Goal: Find specific page/section: Find specific page/section

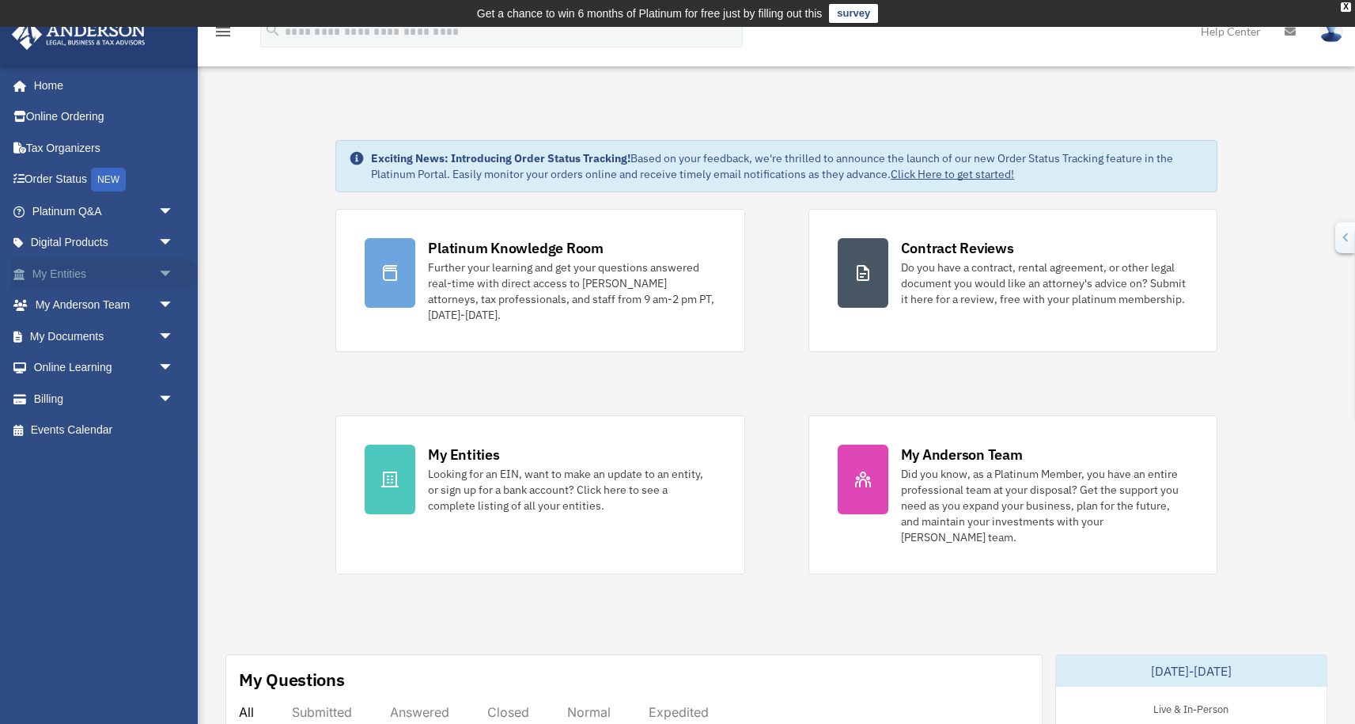
click at [134, 270] on link "My Entities arrow_drop_down" at bounding box center [104, 274] width 187 height 32
click at [161, 275] on span "arrow_drop_down" at bounding box center [174, 274] width 32 height 32
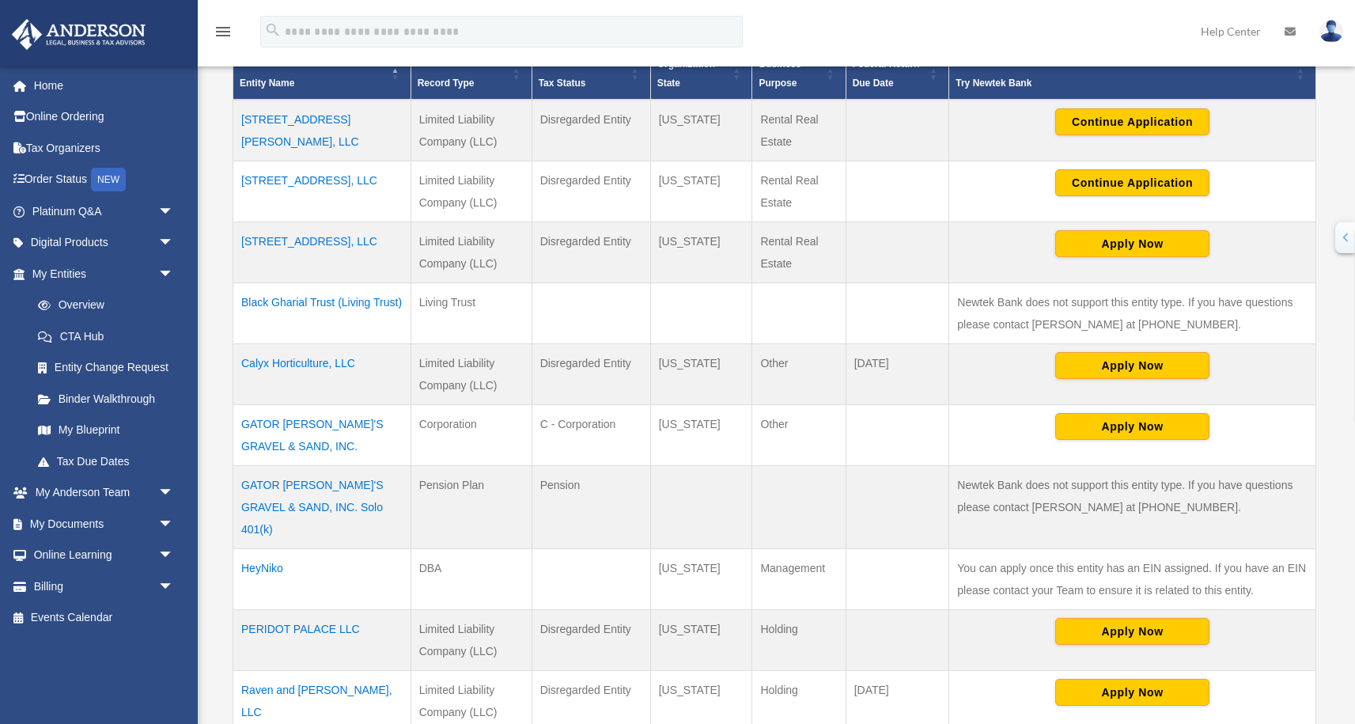
scroll to position [432, 0]
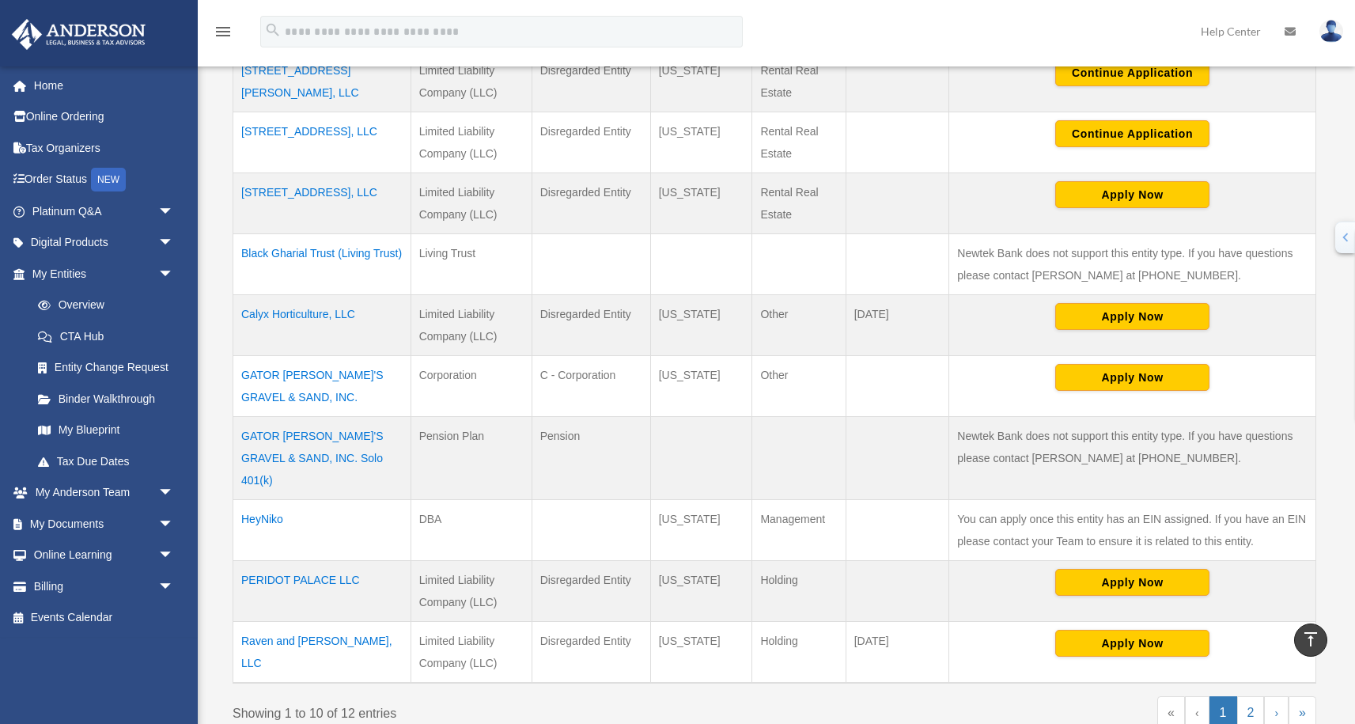
click at [303, 373] on td "GATOR JOE'S GRAVEL & SAND, INC." at bounding box center [322, 385] width 178 height 61
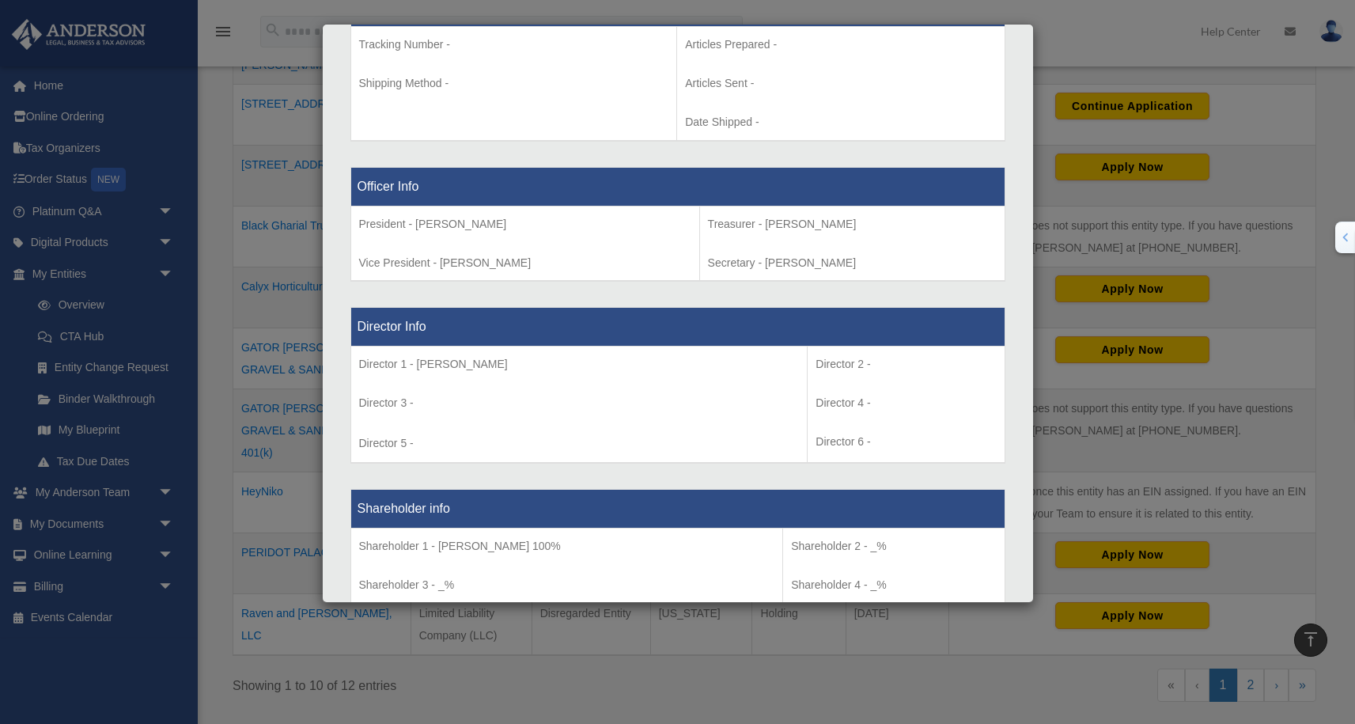
scroll to position [0, 0]
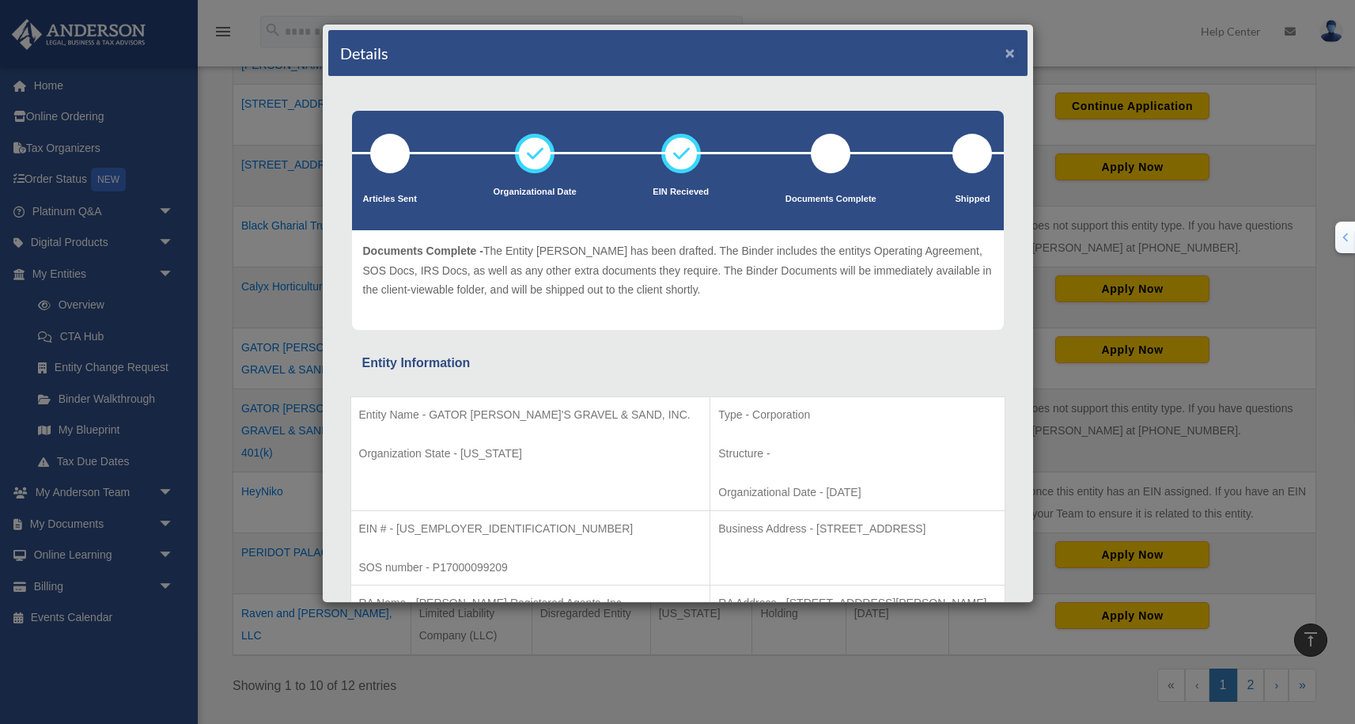
click at [1007, 57] on button "×" at bounding box center [1011, 52] width 10 height 17
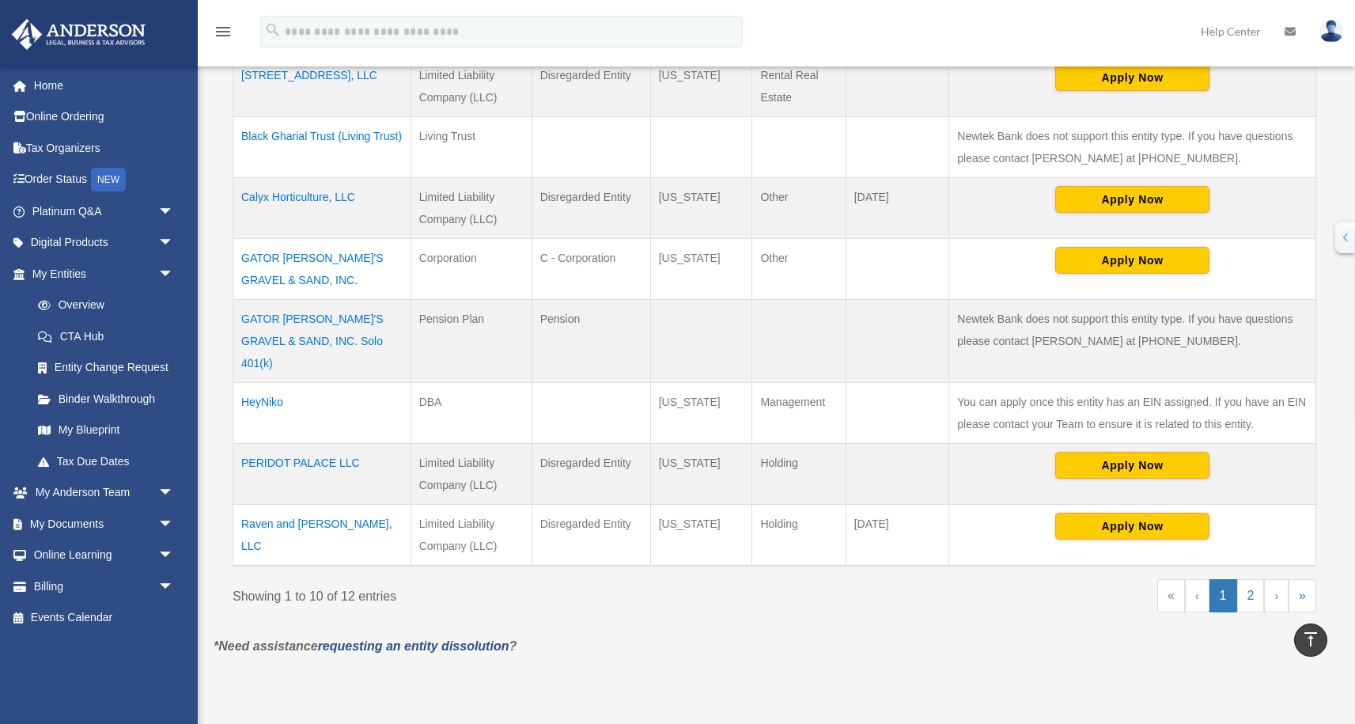
scroll to position [550, 0]
click at [94, 426] on link "My Blueprint" at bounding box center [110, 431] width 176 height 32
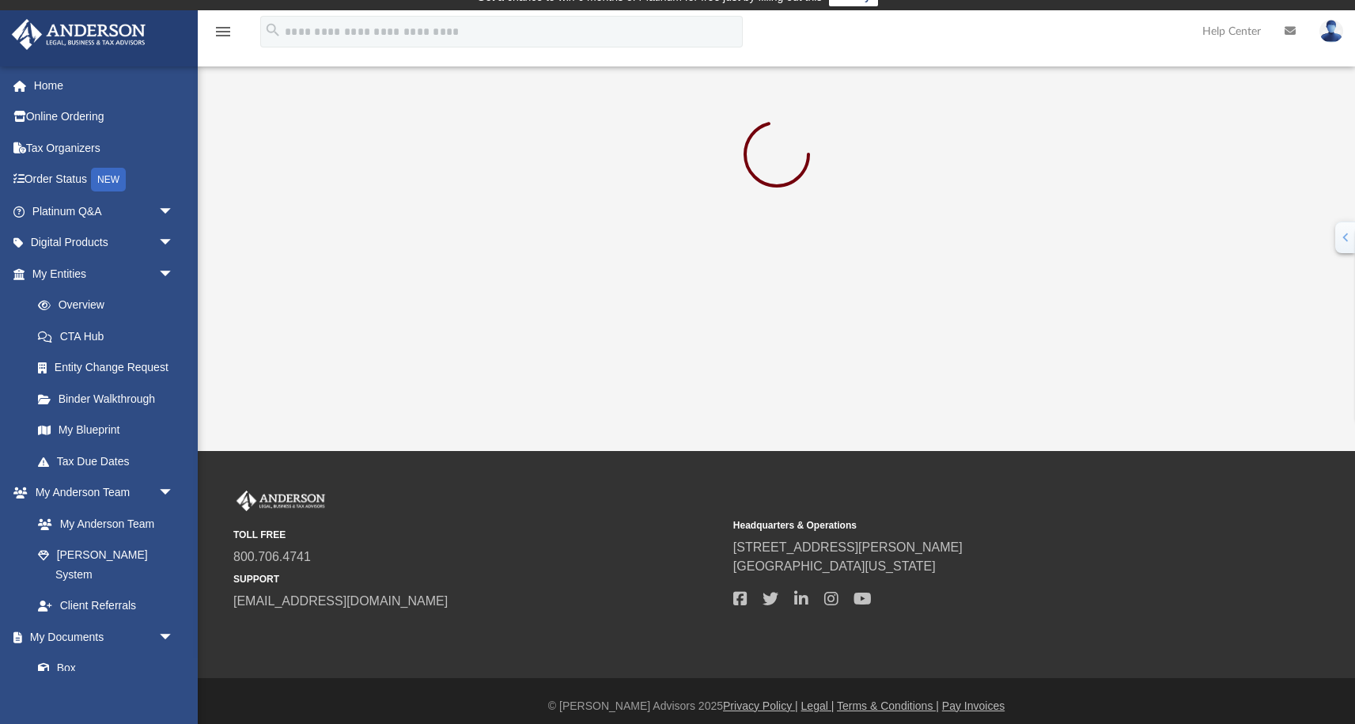
scroll to position [26, 0]
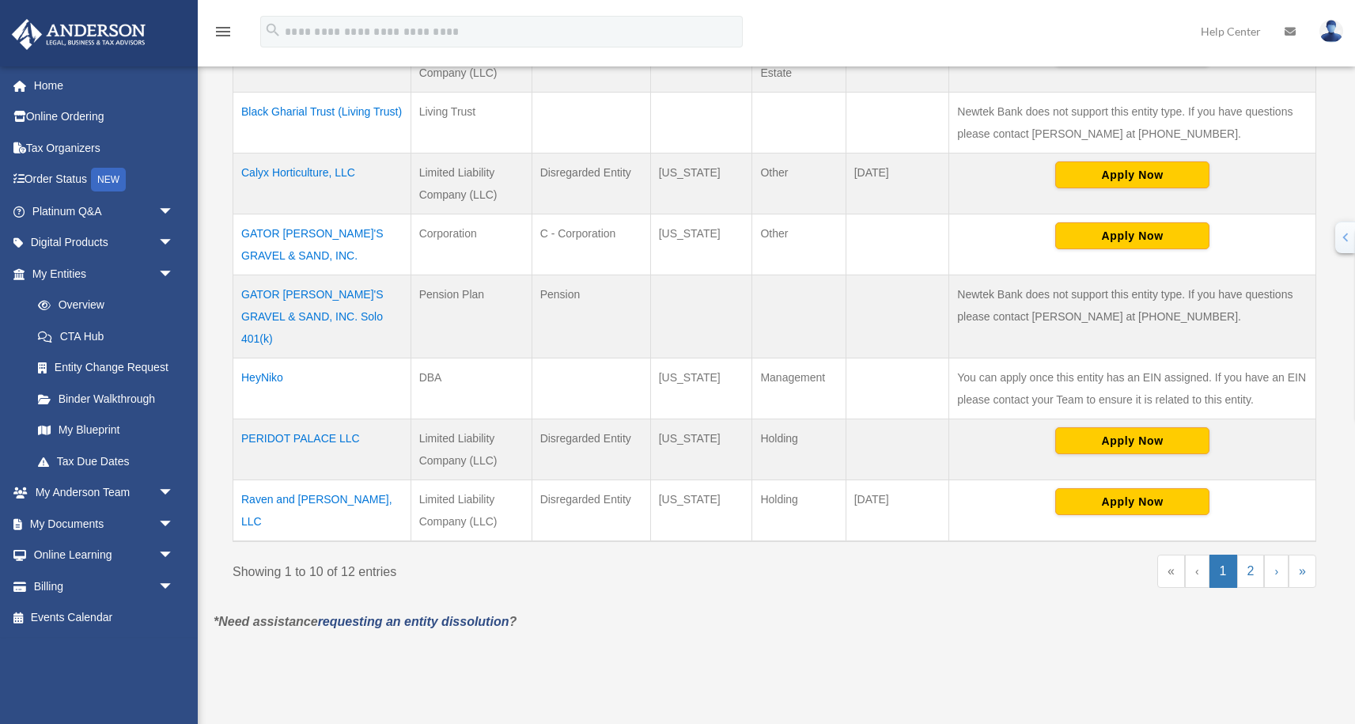
click at [262, 358] on td "HeyNiko" at bounding box center [322, 388] width 178 height 61
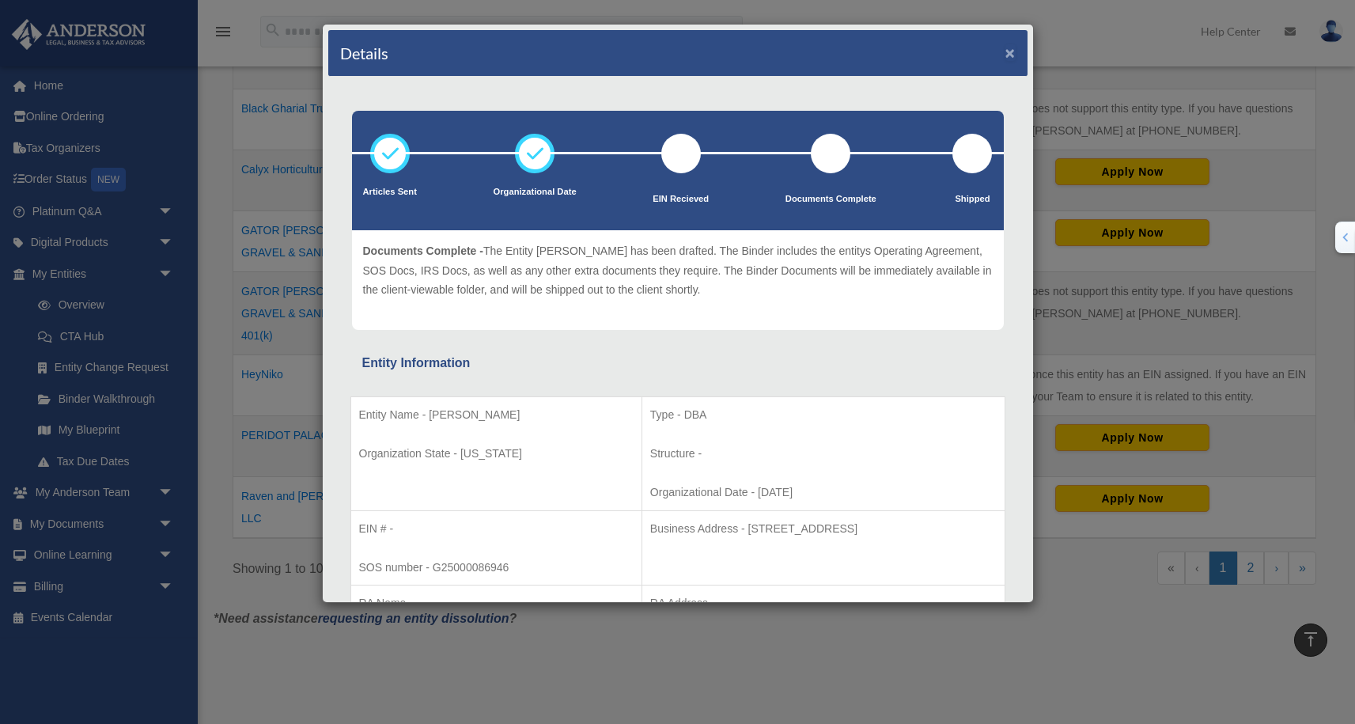
click at [1007, 59] on button "×" at bounding box center [1011, 52] width 10 height 17
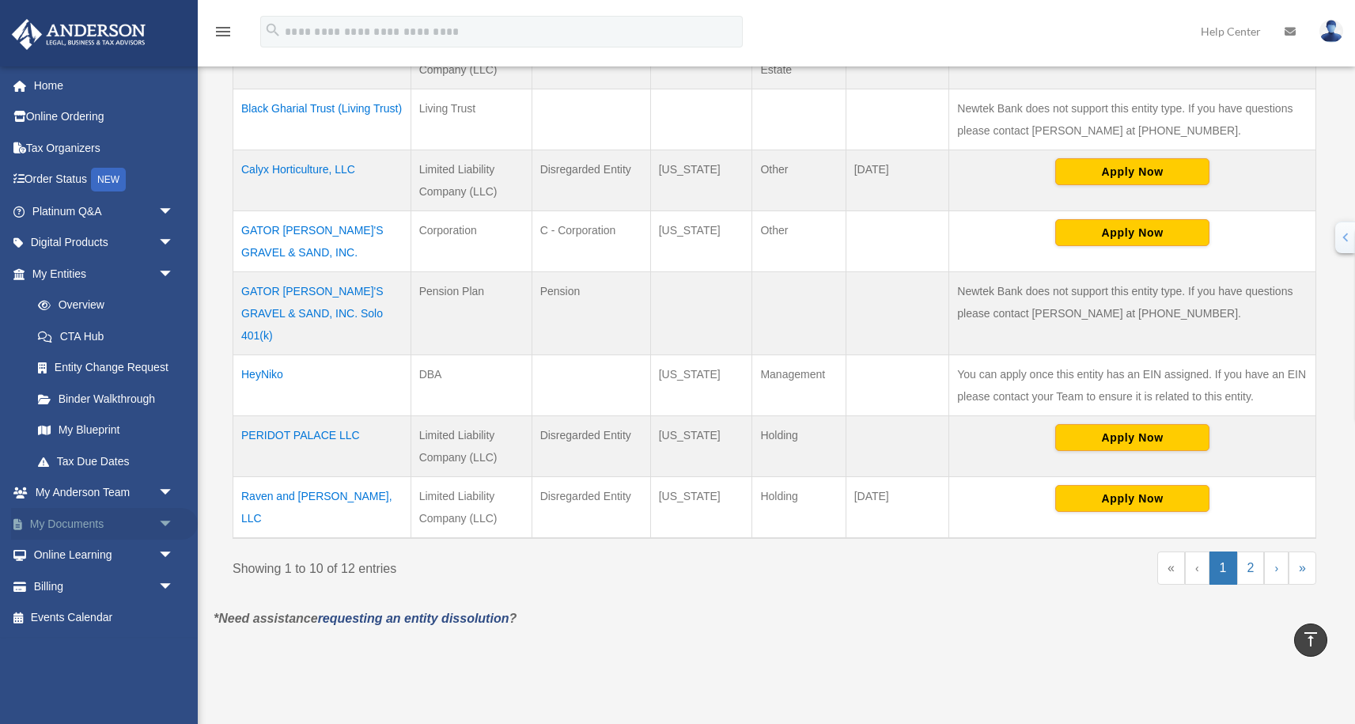
click at [148, 523] on link "My Documents arrow_drop_down" at bounding box center [104, 524] width 187 height 32
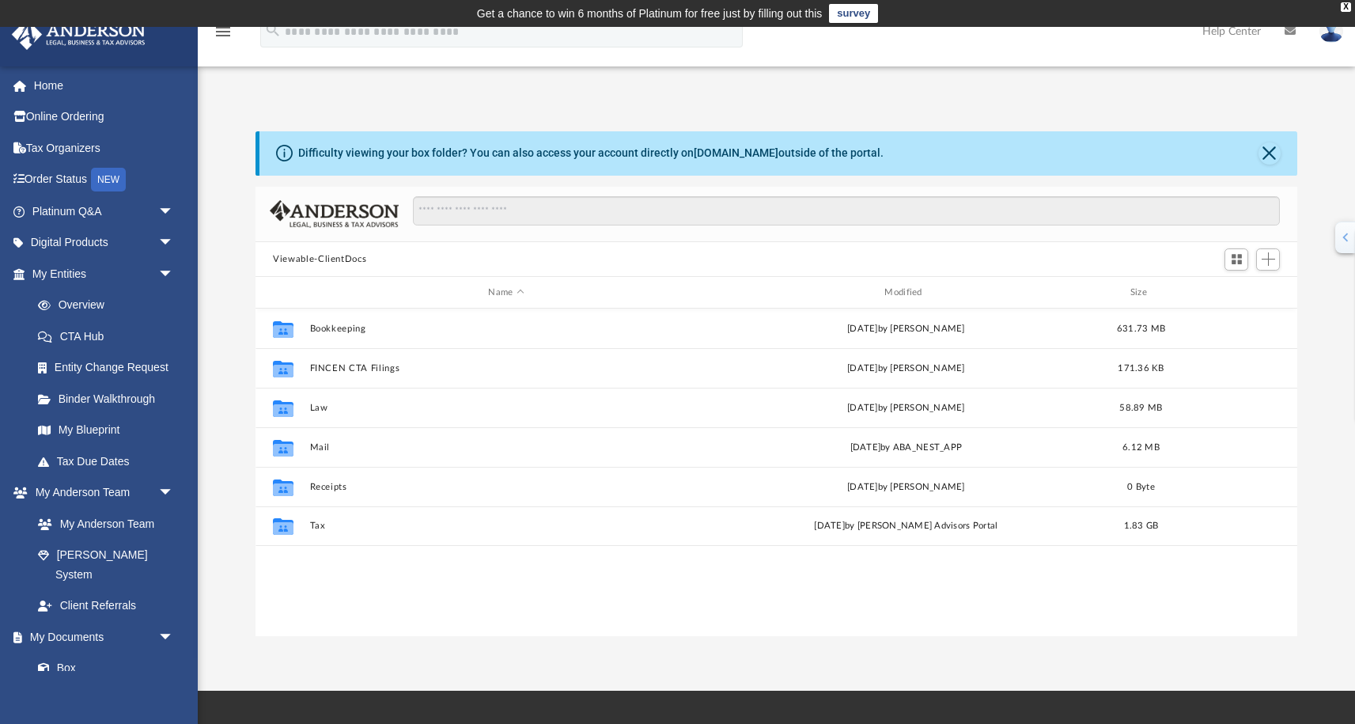
scroll to position [359, 1042]
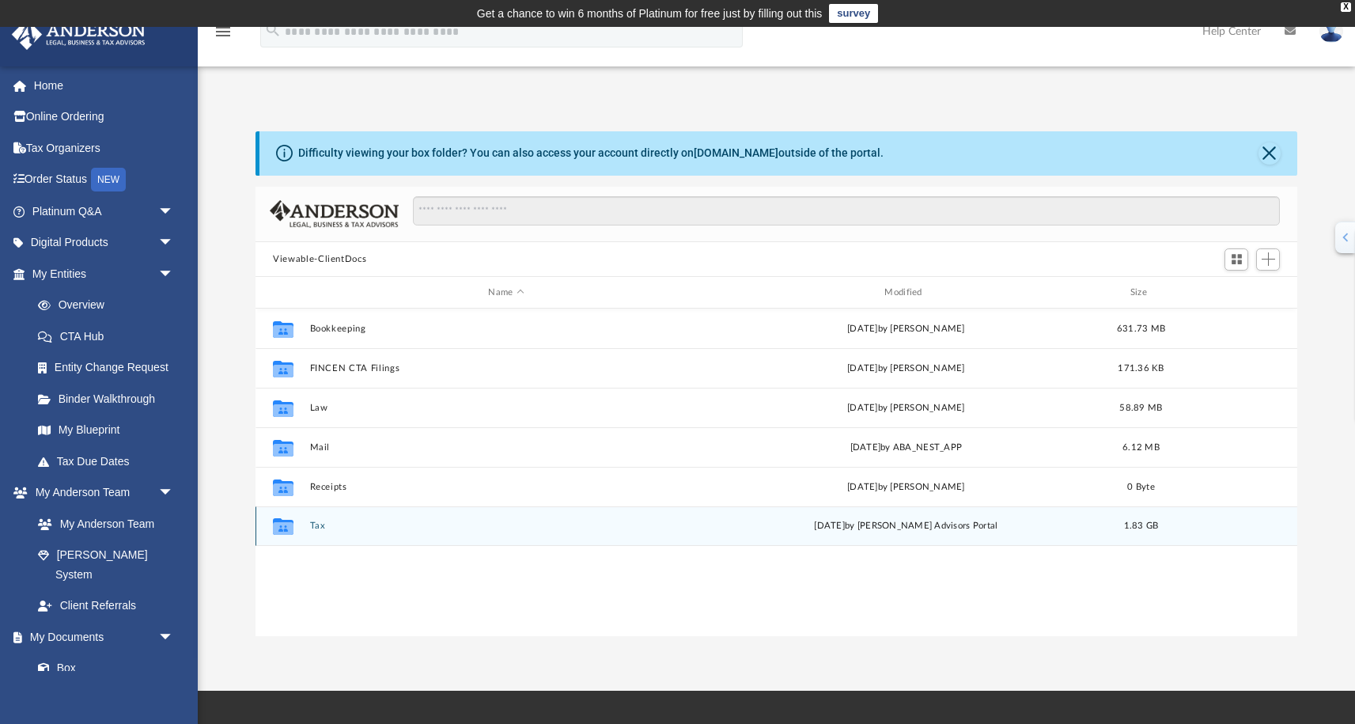
click at [314, 532] on div "Collaborated Folder Tax [DATE] by [PERSON_NAME] Advisors Portal 1.83 GB" at bounding box center [777, 526] width 1042 height 40
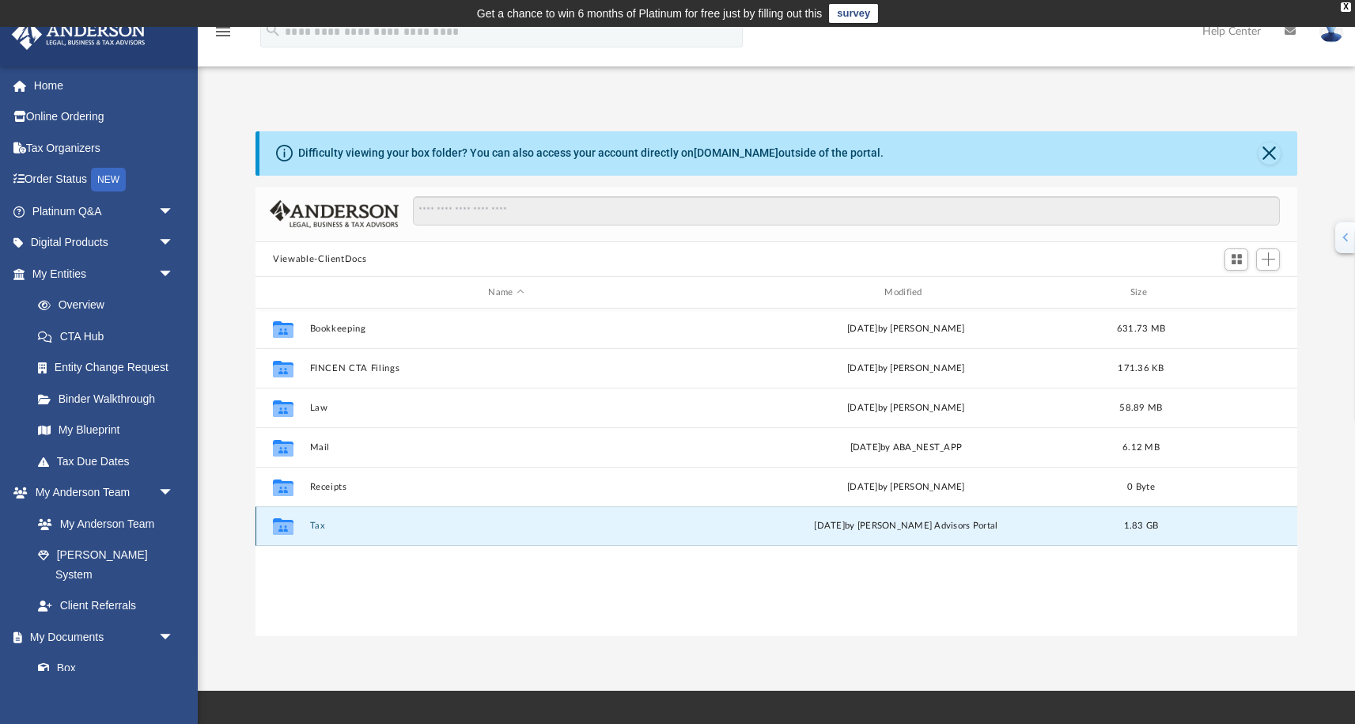
click at [286, 521] on icon "grid" at bounding box center [283, 526] width 21 height 17
click at [285, 522] on icon "grid" at bounding box center [283, 528] width 21 height 13
click at [351, 527] on button "Tax" at bounding box center [506, 526] width 393 height 10
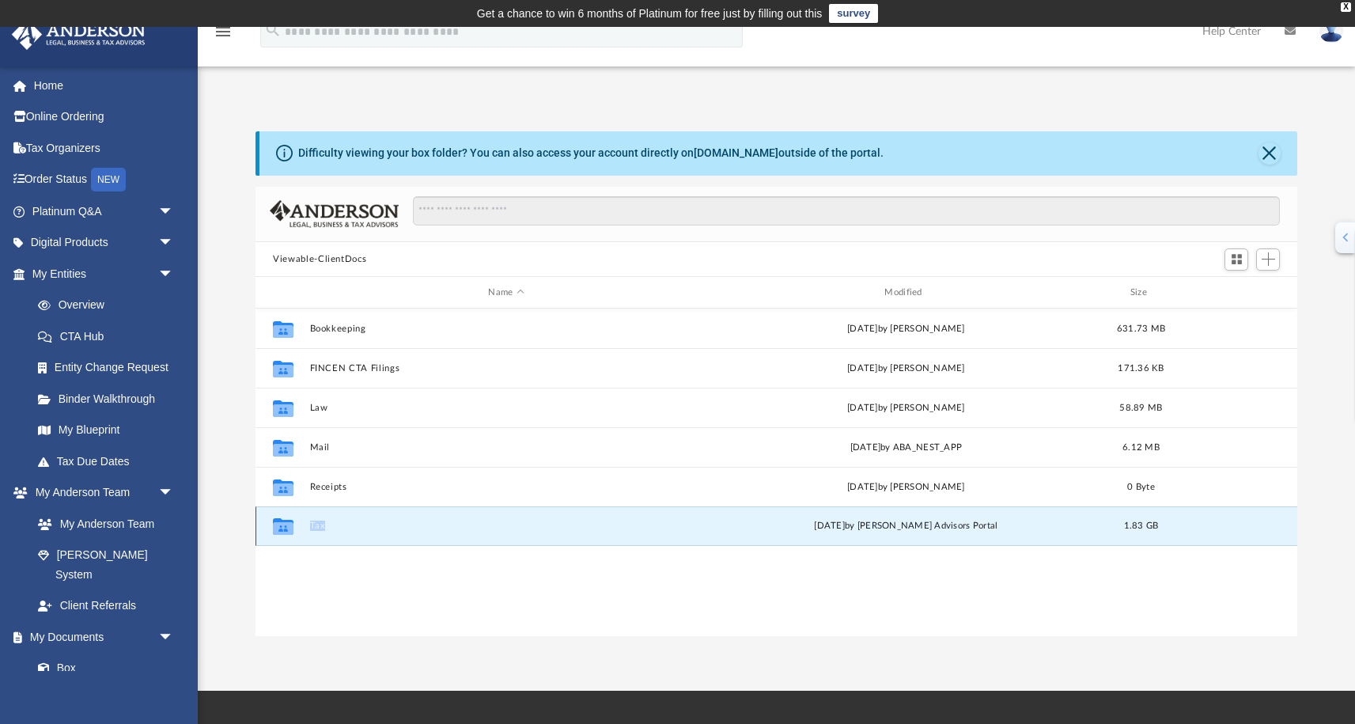
click at [351, 527] on button "Tax" at bounding box center [506, 526] width 393 height 10
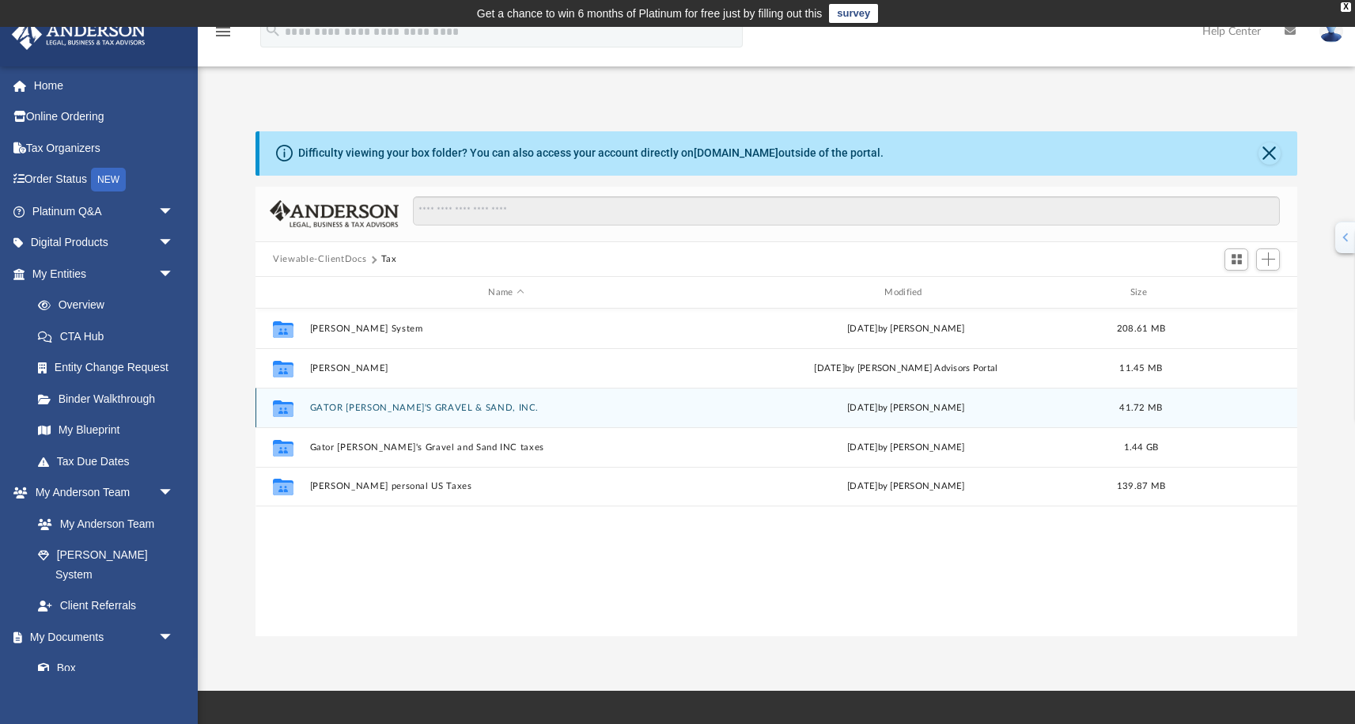
click at [487, 410] on button "GATOR [PERSON_NAME]'S GRAVEL & SAND, INC." at bounding box center [506, 408] width 393 height 10
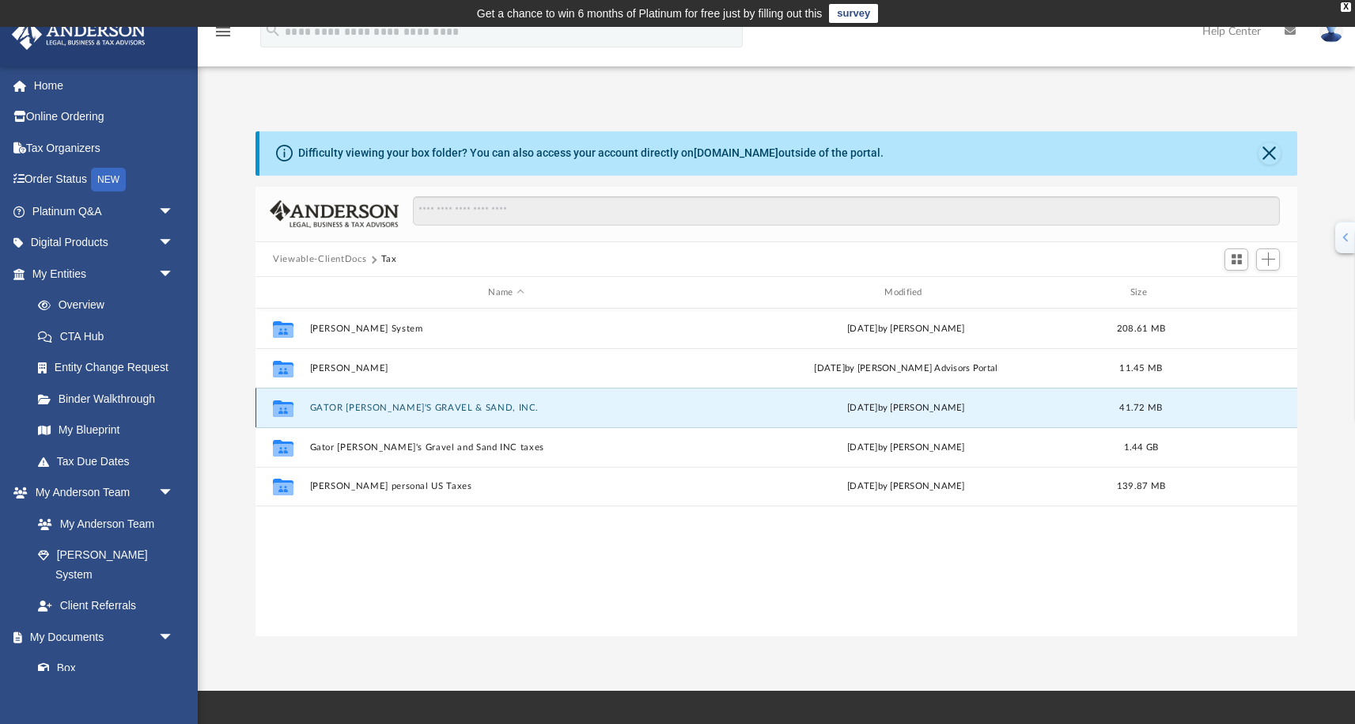
click at [487, 410] on button "GATOR [PERSON_NAME]'S GRAVEL & SAND, INC." at bounding box center [506, 408] width 393 height 10
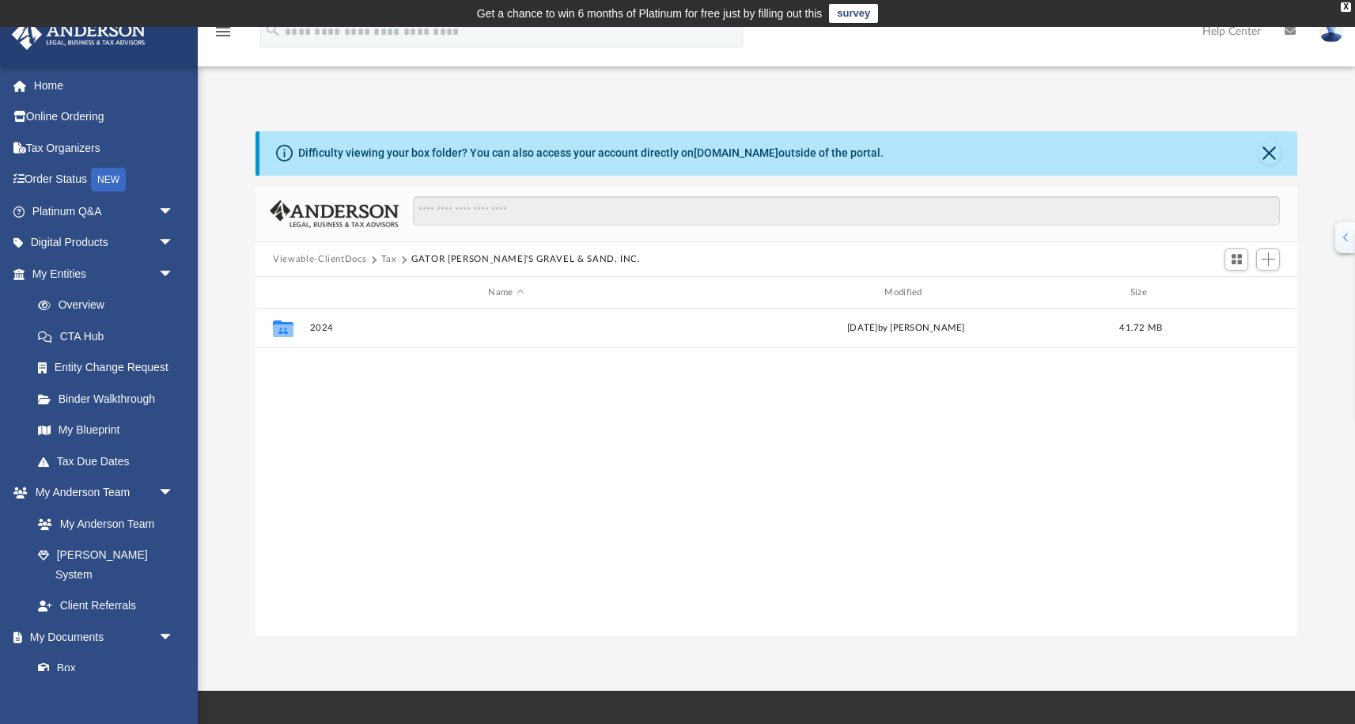
click at [387, 263] on button "Tax" at bounding box center [389, 259] width 16 height 14
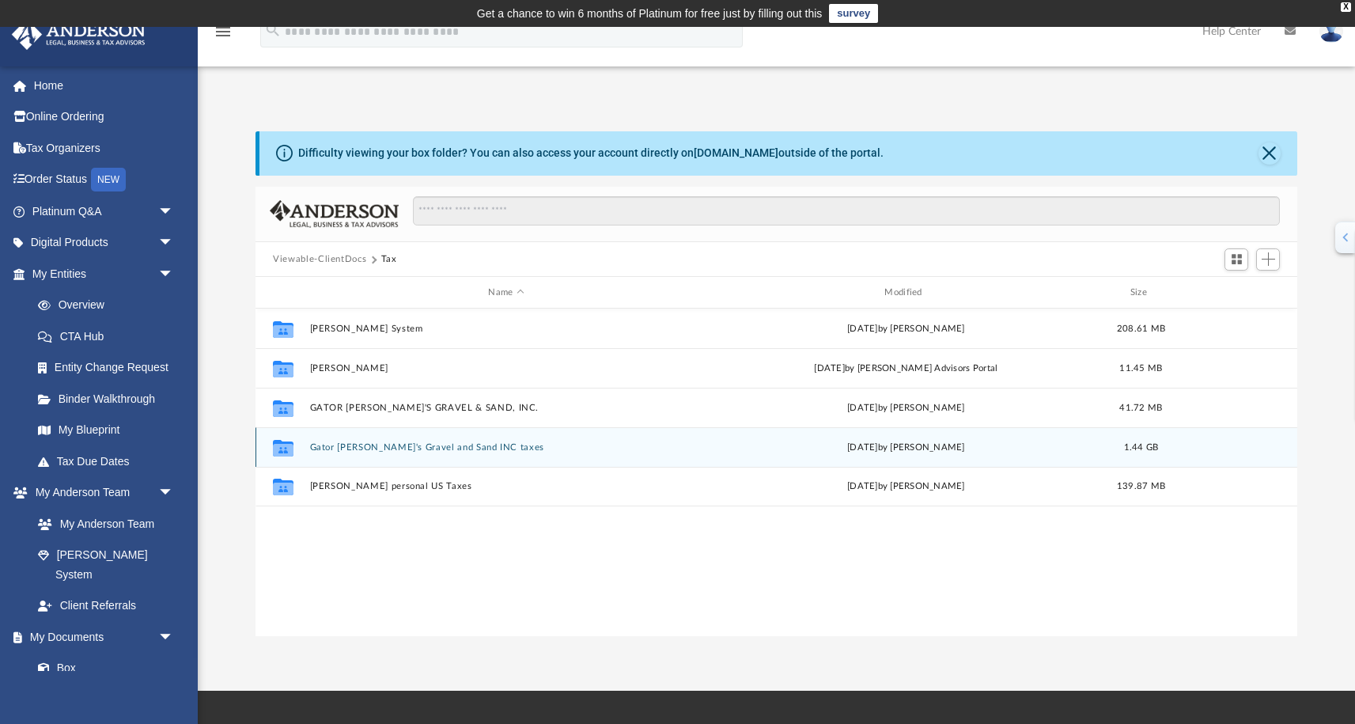
click at [526, 460] on div "Collaborated Folder Gator [PERSON_NAME]'s Gravel and Sand INC taxes [DATE] by […" at bounding box center [777, 447] width 1042 height 40
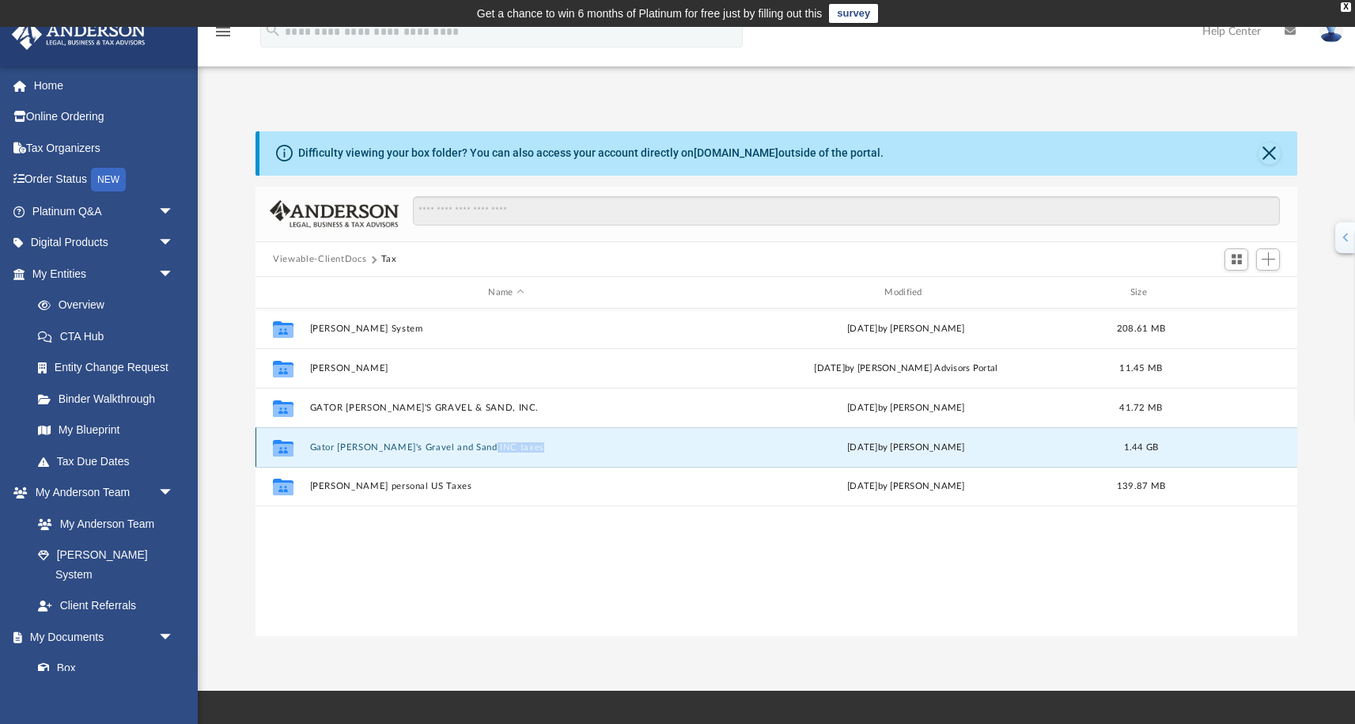
click at [526, 460] on div "Collaborated Folder Gator [PERSON_NAME]'s Gravel and Sand INC taxes [DATE] by […" at bounding box center [777, 447] width 1042 height 40
click at [527, 445] on button "Gator [PERSON_NAME]'s Gravel and Sand INC taxes" at bounding box center [506, 447] width 393 height 10
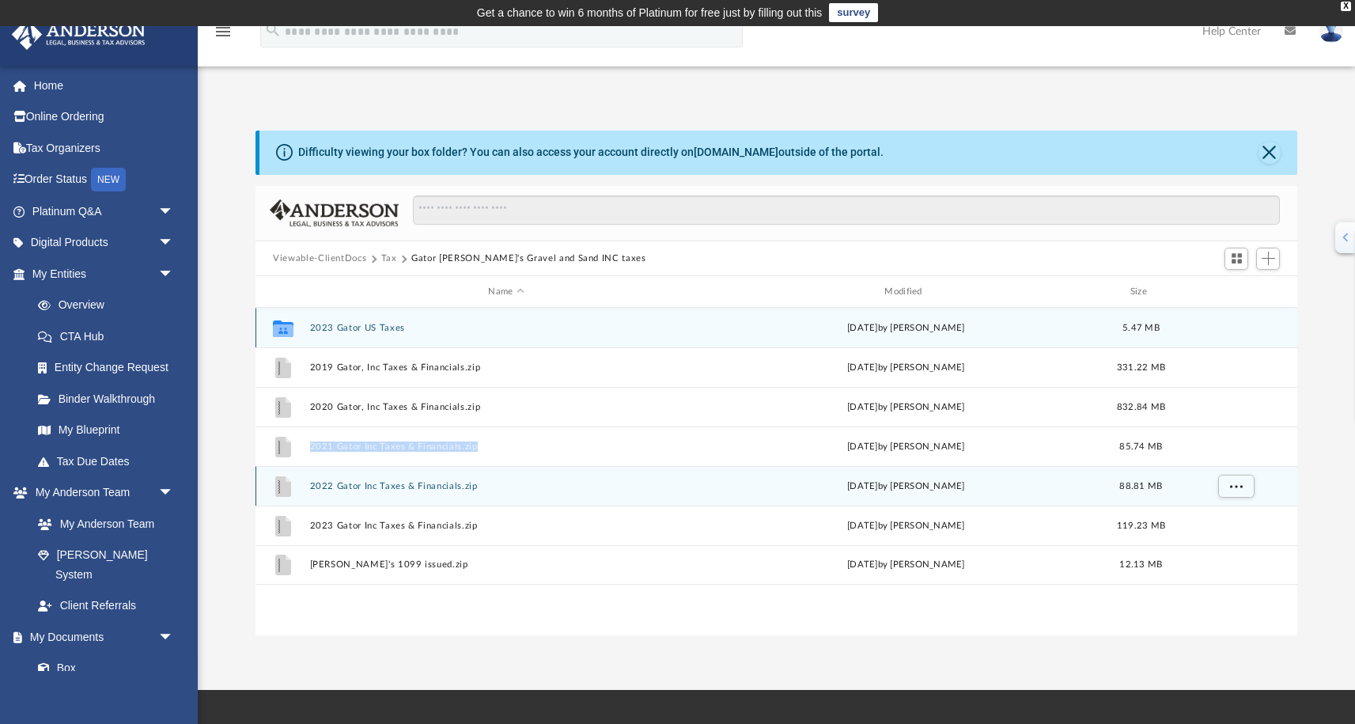
scroll to position [0, 0]
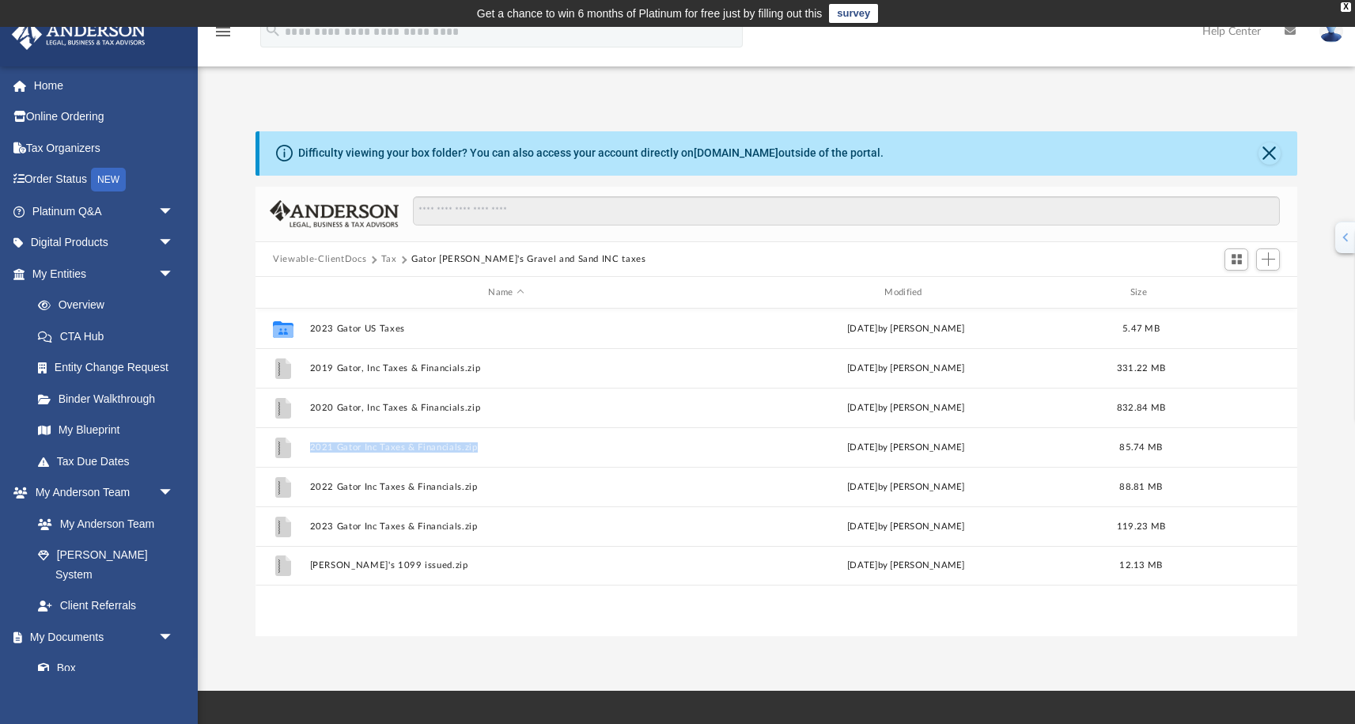
click at [386, 260] on button "Tax" at bounding box center [389, 259] width 16 height 14
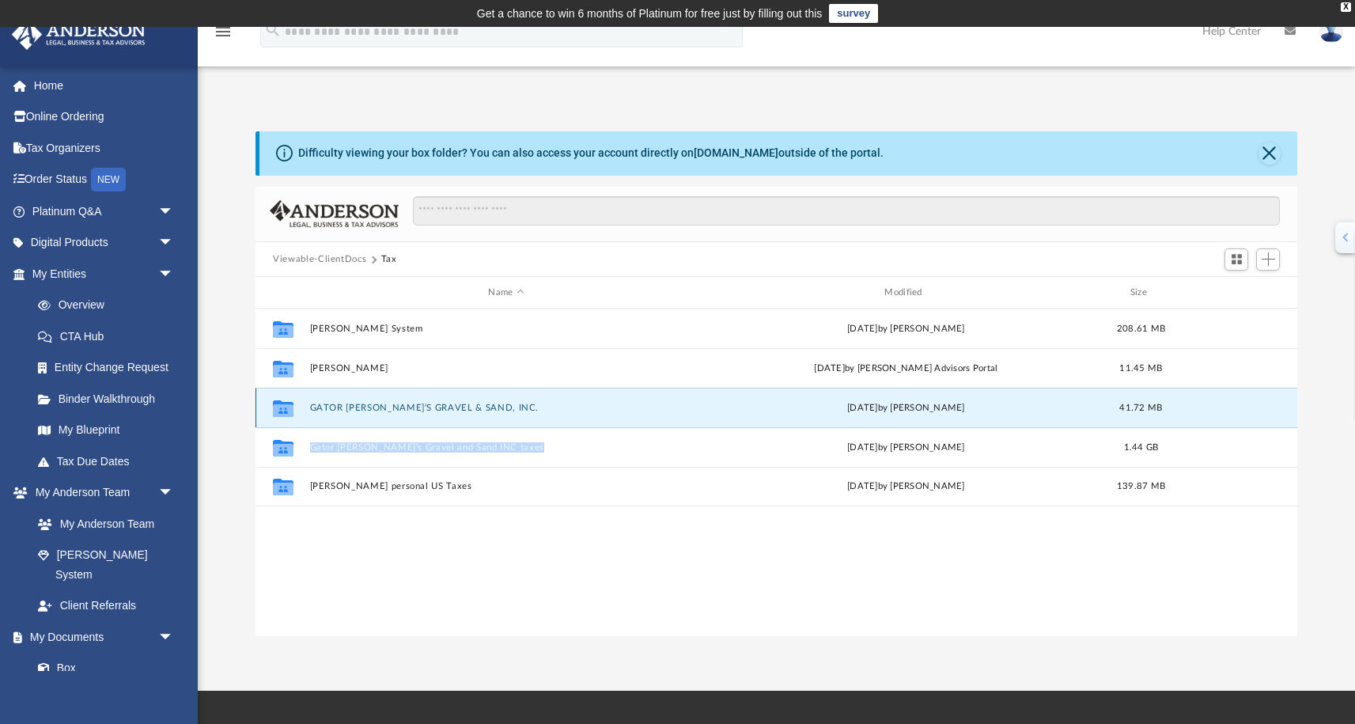
click at [507, 409] on button "GATOR [PERSON_NAME]'S GRAVEL & SAND, INC." at bounding box center [506, 408] width 393 height 10
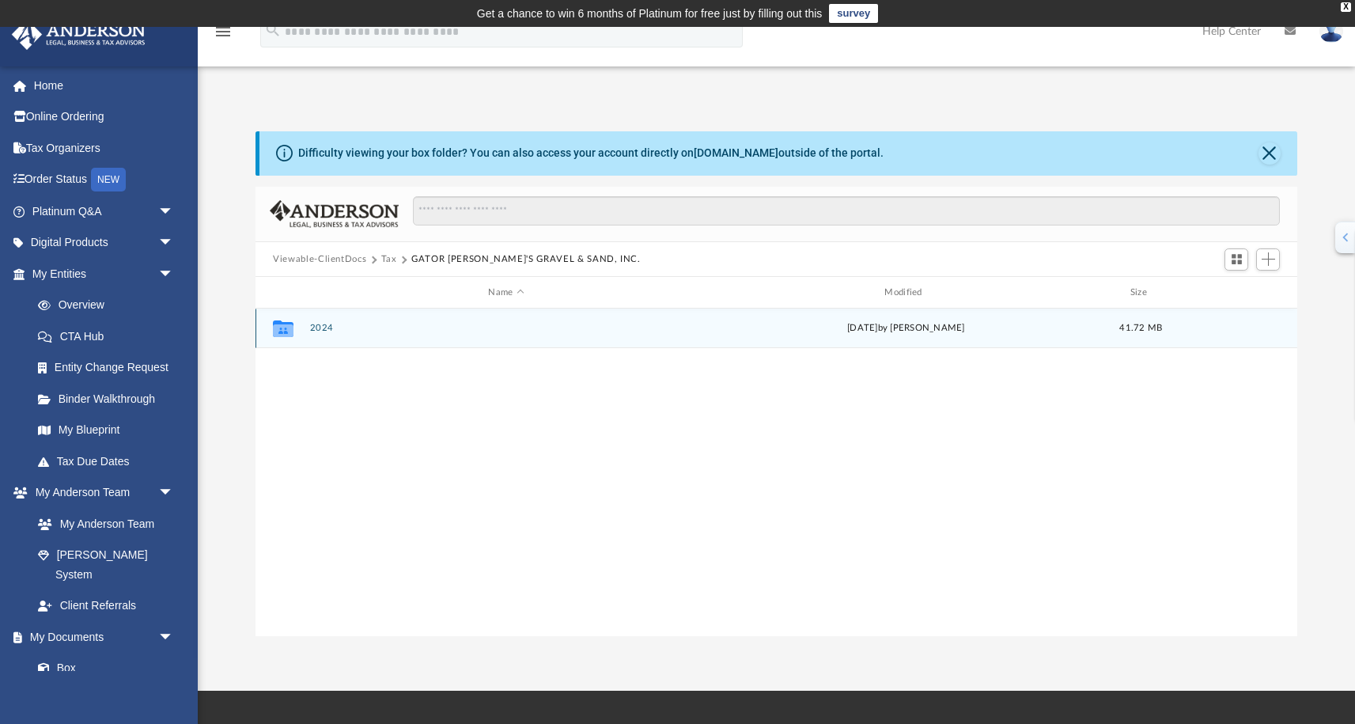
click at [419, 319] on div "Collaborated Folder 2024 [DATE] by [PERSON_NAME] 41.72 MB" at bounding box center [777, 329] width 1042 height 40
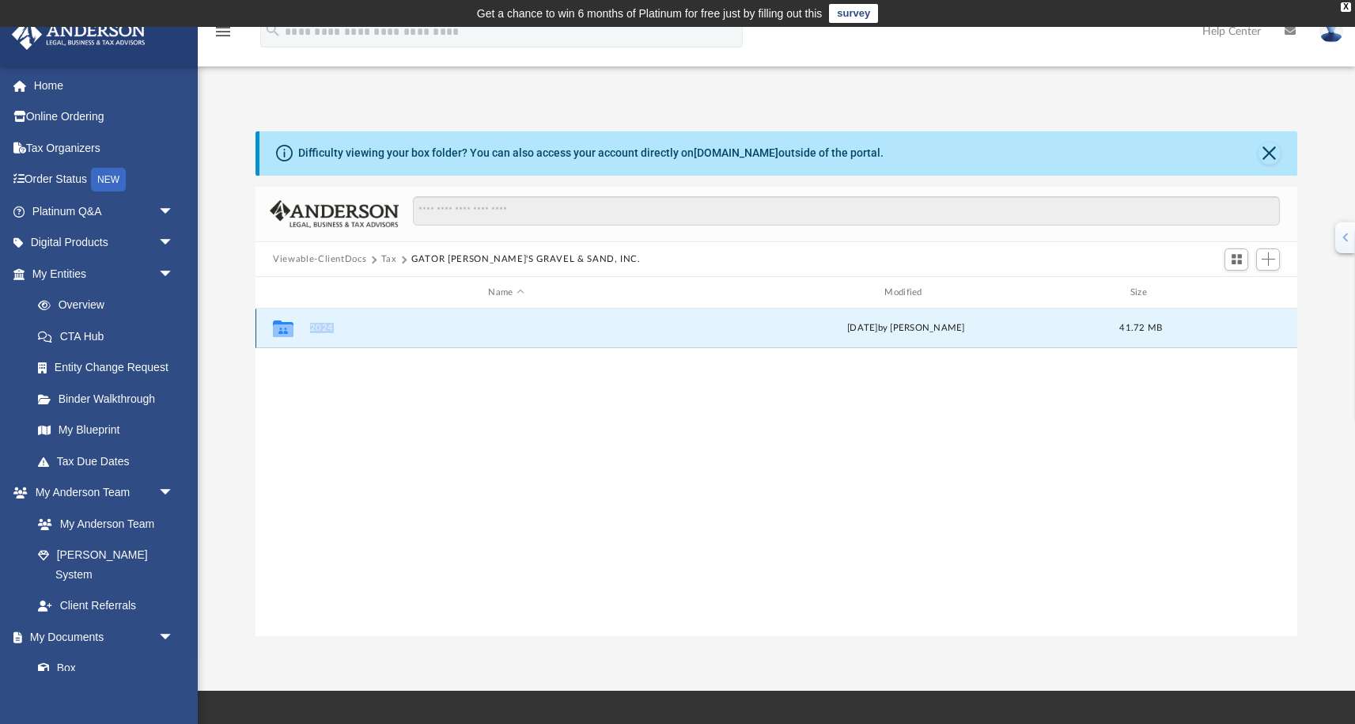
click at [419, 319] on div "Collaborated Folder 2024 [DATE] by [PERSON_NAME] 41.72 MB" at bounding box center [777, 329] width 1042 height 40
click at [287, 329] on icon "grid" at bounding box center [283, 330] width 21 height 13
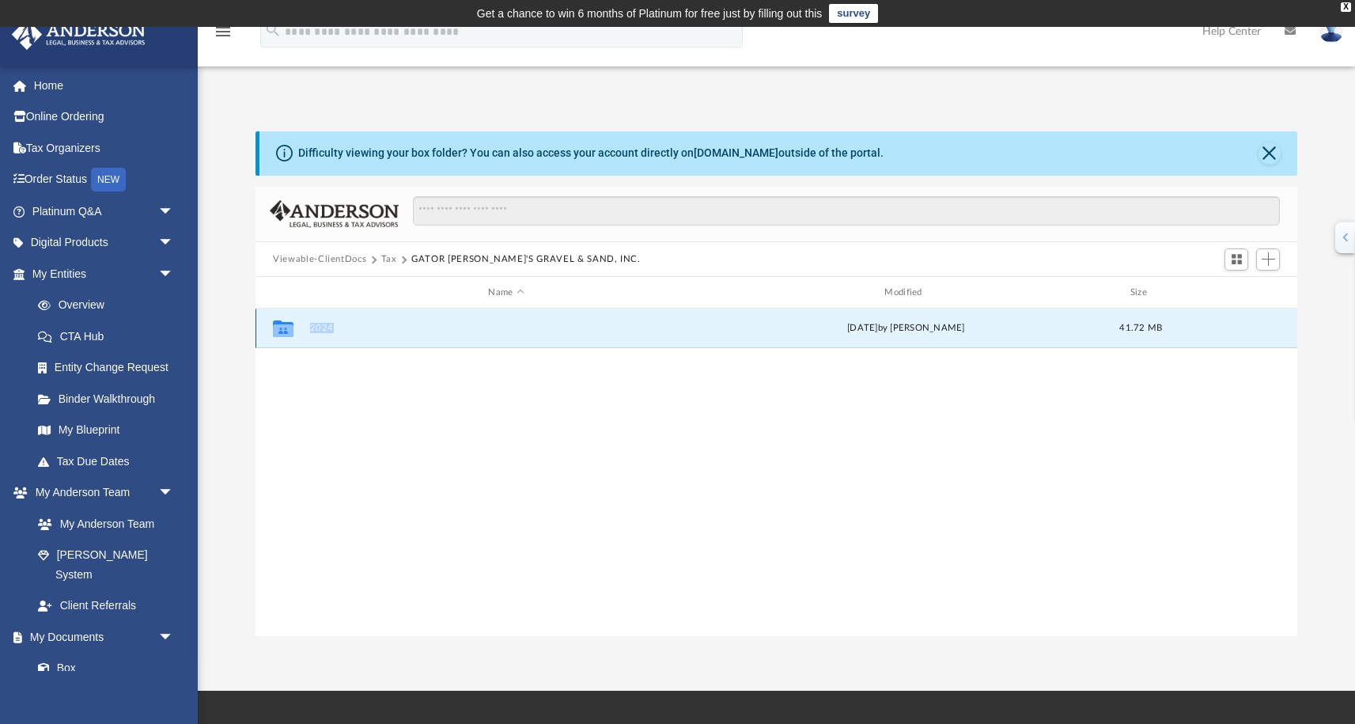
click at [426, 320] on div "Collaborated Folder 2024 [DATE] by [PERSON_NAME] 41.72 MB" at bounding box center [777, 329] width 1042 height 40
click at [316, 331] on button "2024" at bounding box center [506, 328] width 393 height 10
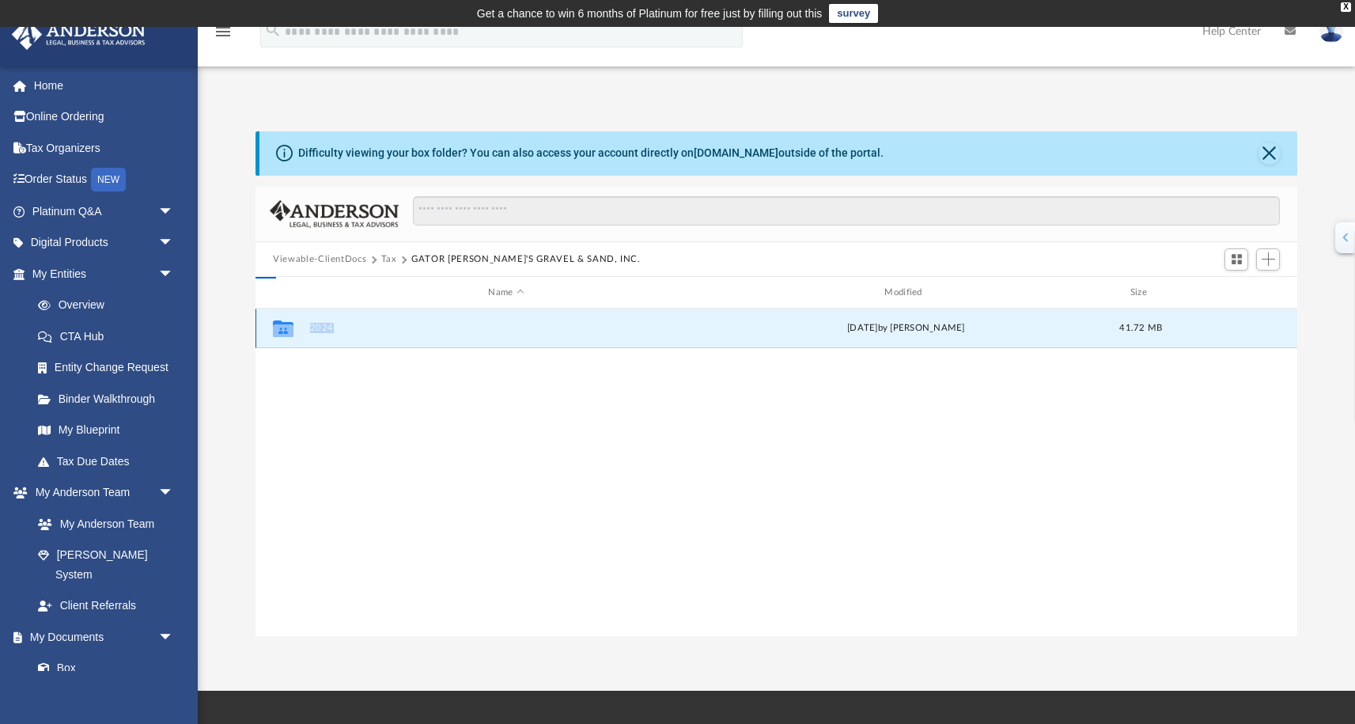
click at [316, 331] on button "2024" at bounding box center [506, 328] width 393 height 10
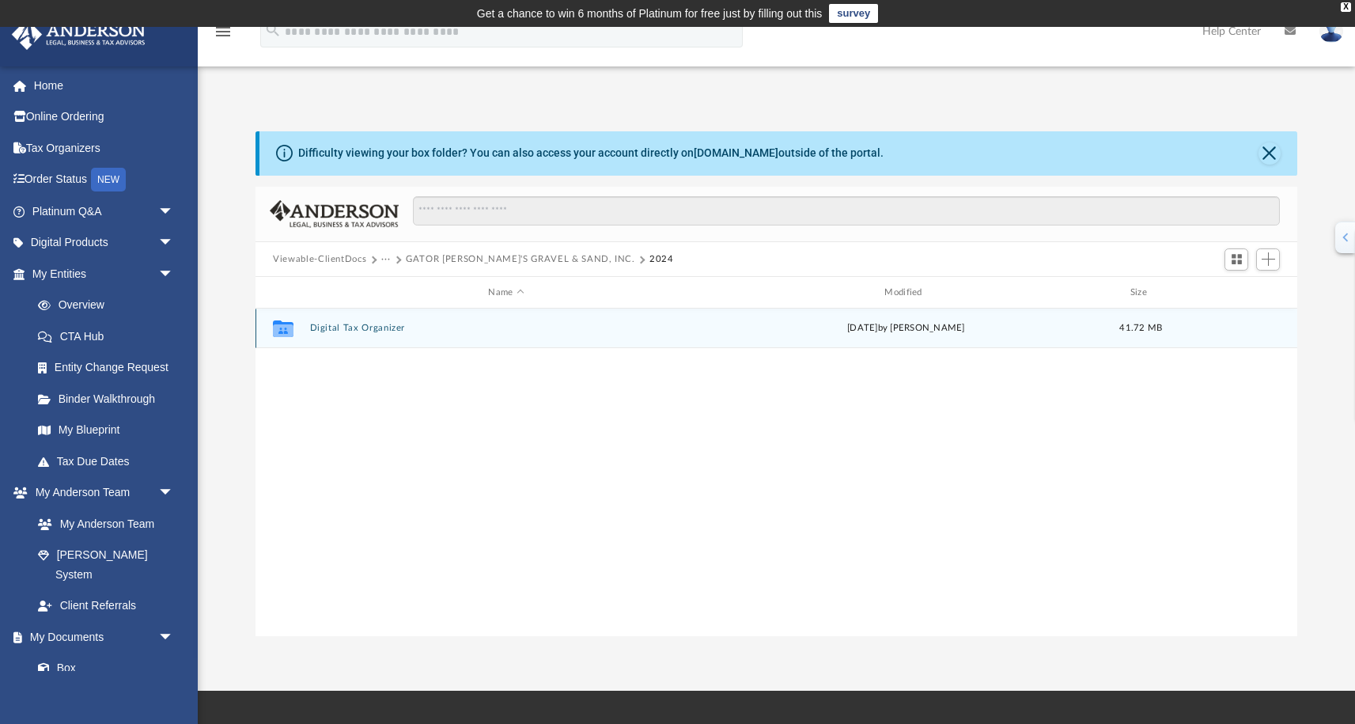
click at [287, 328] on icon "grid" at bounding box center [283, 330] width 21 height 13
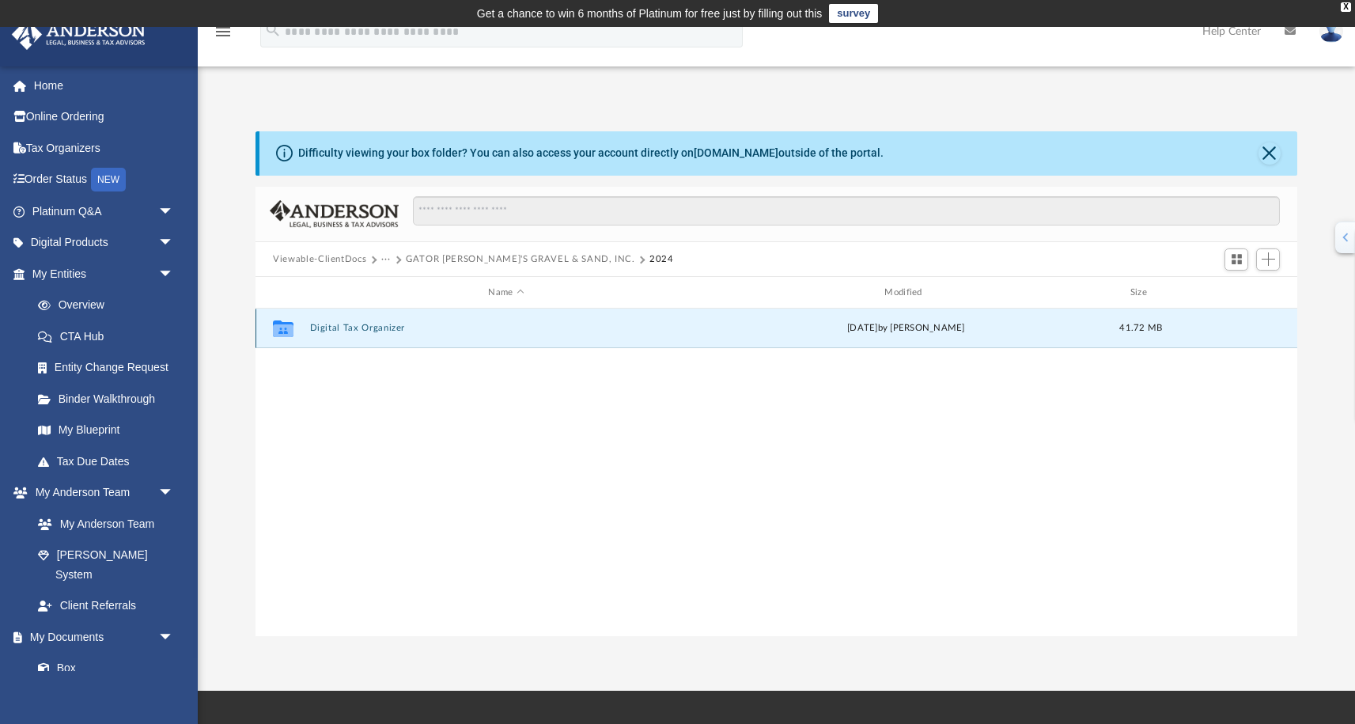
click at [287, 328] on icon "grid" at bounding box center [283, 330] width 21 height 13
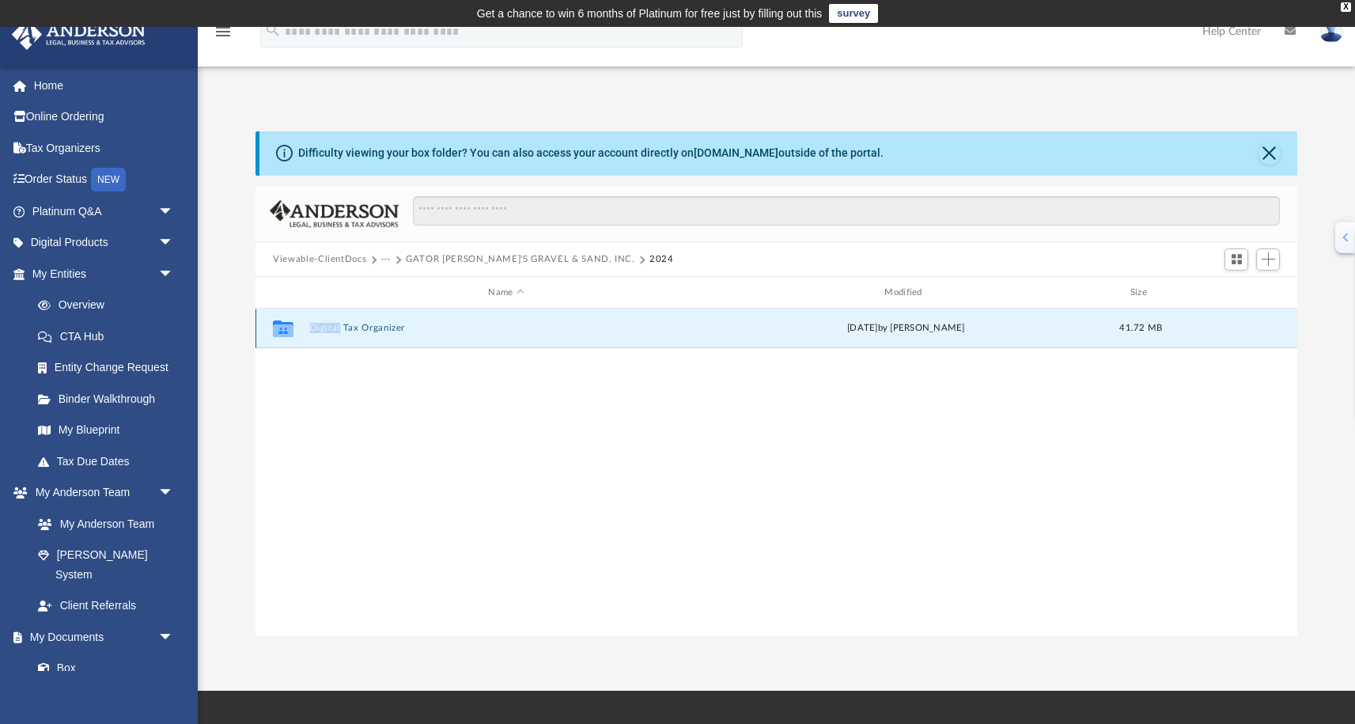
click at [287, 328] on icon "grid" at bounding box center [283, 330] width 21 height 13
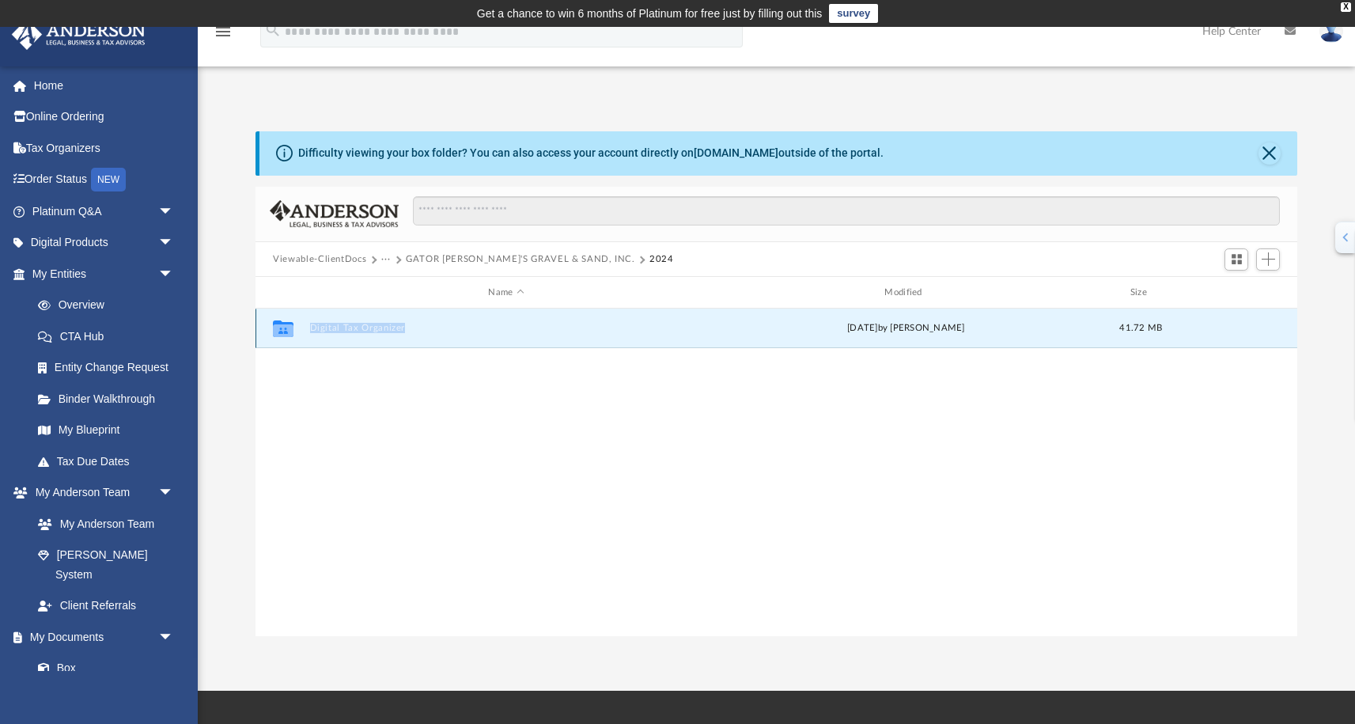
click at [287, 328] on icon "grid" at bounding box center [283, 330] width 21 height 13
